Goal: Complete application form

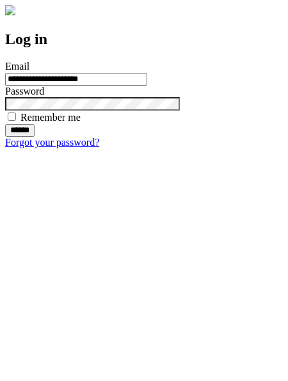
type input "**********"
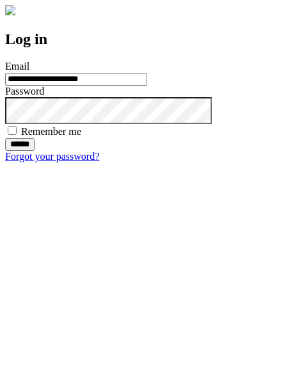
click at [35, 151] on input "******" at bounding box center [19, 144] width 29 height 13
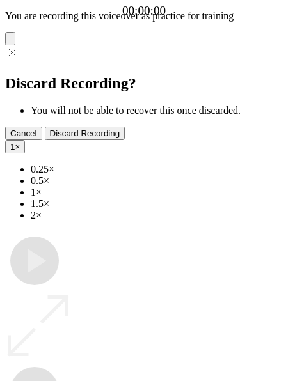
type input "**********"
